Goal: Task Accomplishment & Management: Manage account settings

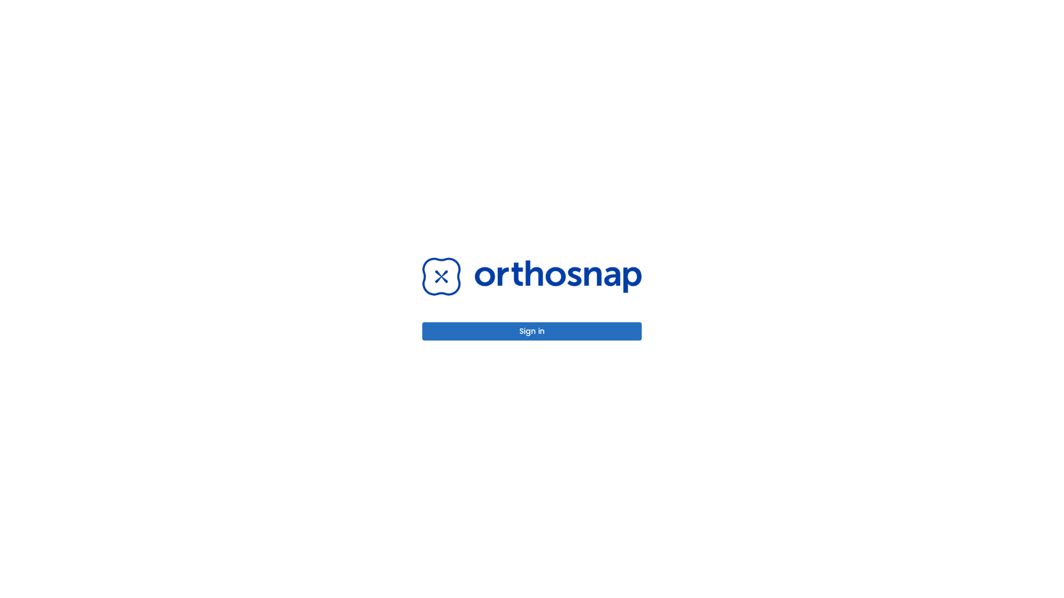
click at [532, 331] on button "Sign in" at bounding box center [531, 331] width 219 height 18
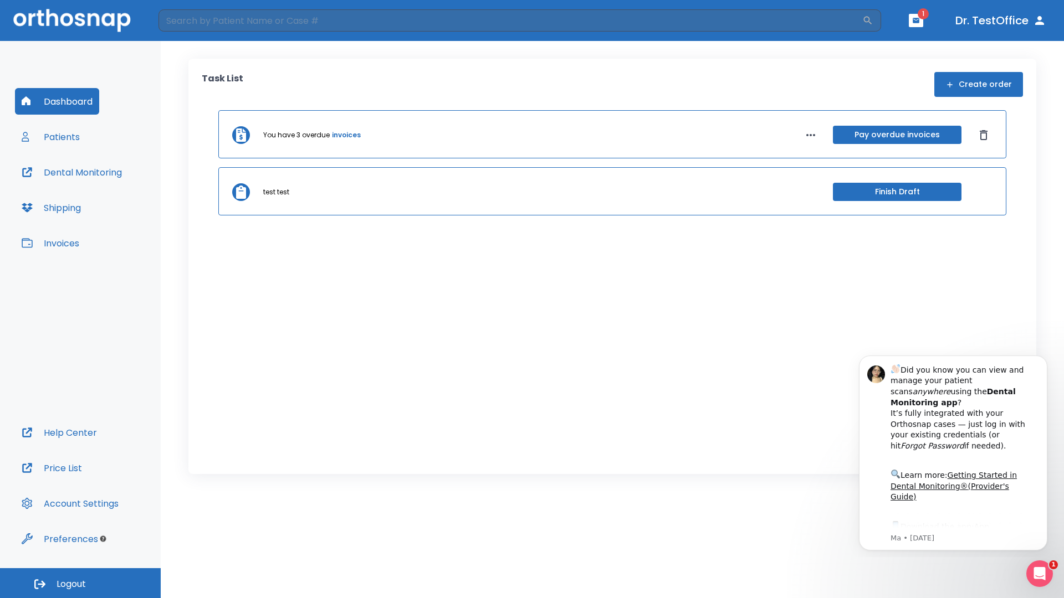
click at [80, 583] on span "Logout" at bounding box center [71, 584] width 29 height 12
